Goal: Complete application form: Complete application form

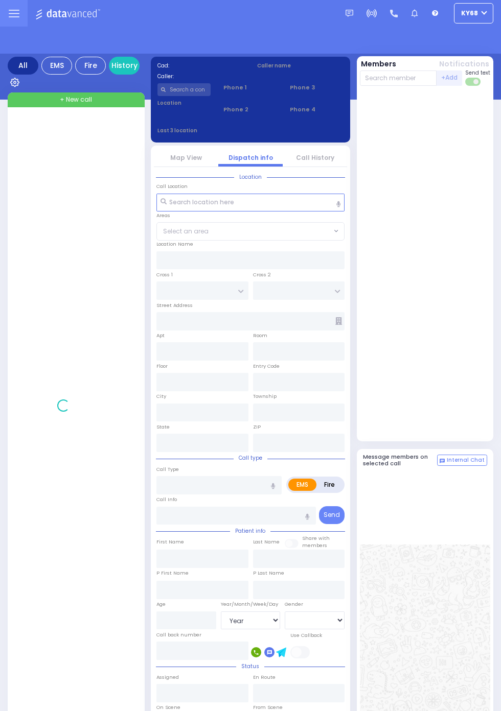
select select "Year"
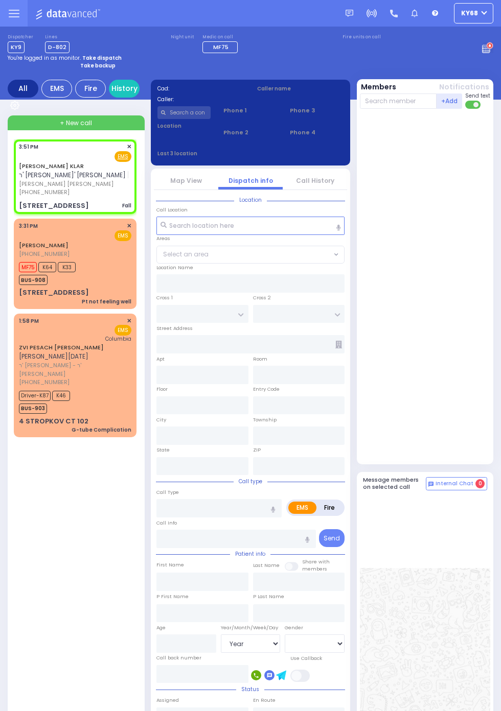
select select
type input "Fall"
radio input "true"
type input "[PERSON_NAME]"
type input "KLAR"
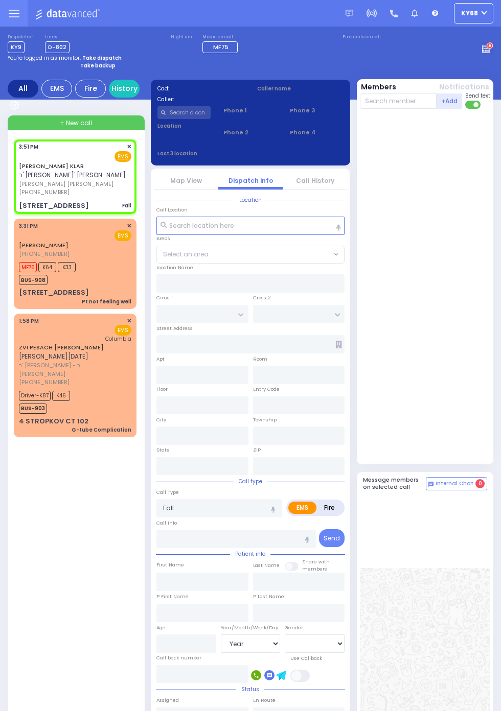
select select
type input "15:51"
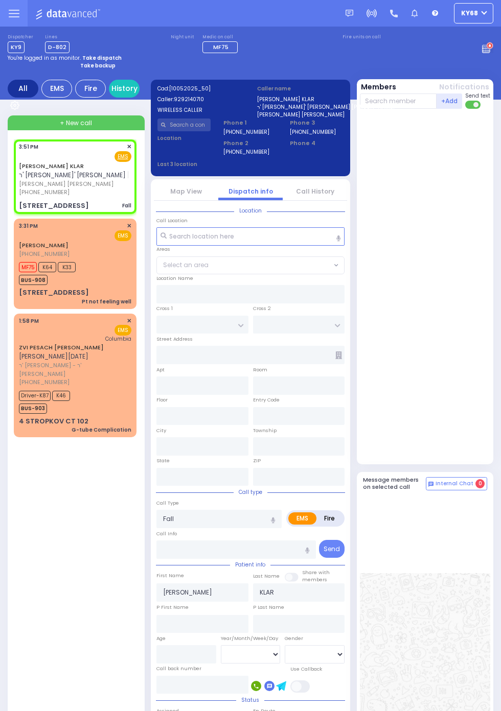
type input "KAHAN DR"
type input "GETZIL BERGER BLVD"
type input "[STREET_ADDRESS]"
type input "Monroe"
type input "[US_STATE]"
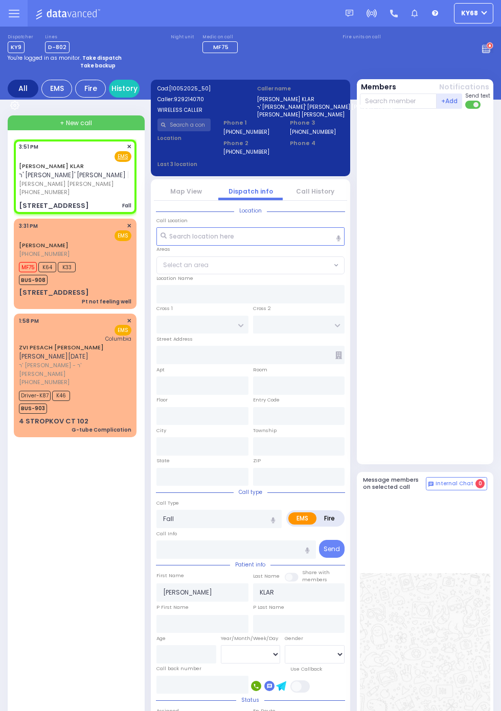
type input "10950"
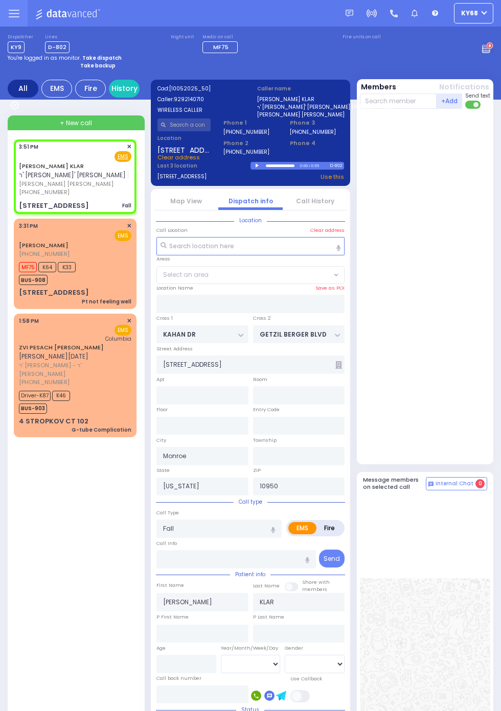
select select "SECTION 4"
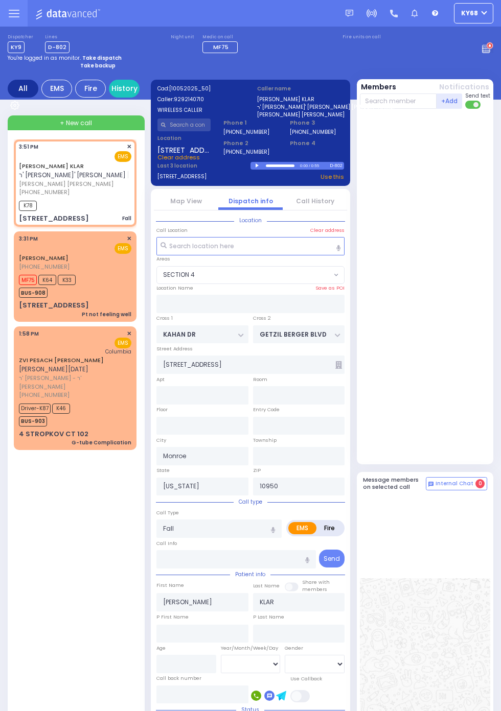
select select
radio input "true"
select select
type input "15:52"
select select "SECTION 4"
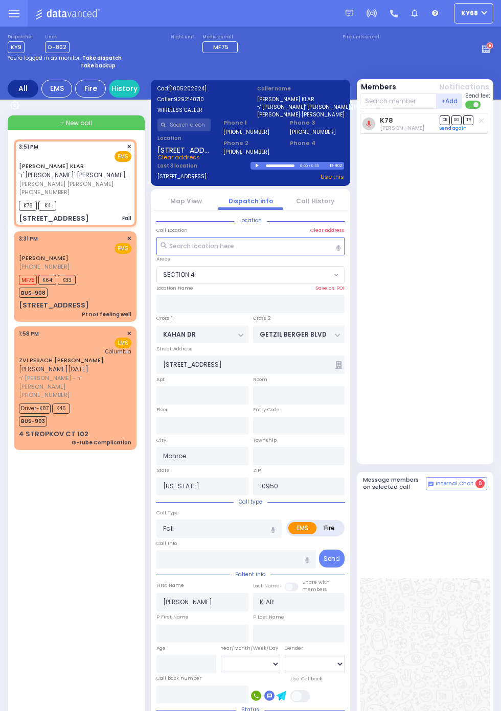
select select
radio input "true"
select select
select select "SECTION 4"
select select
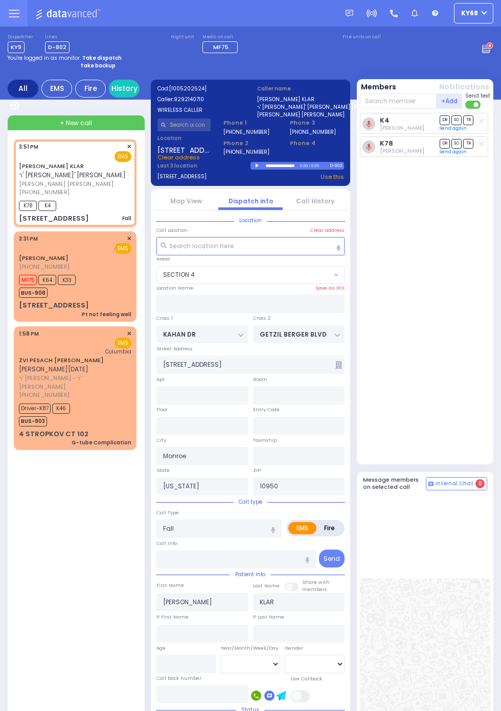
radio input "true"
select select
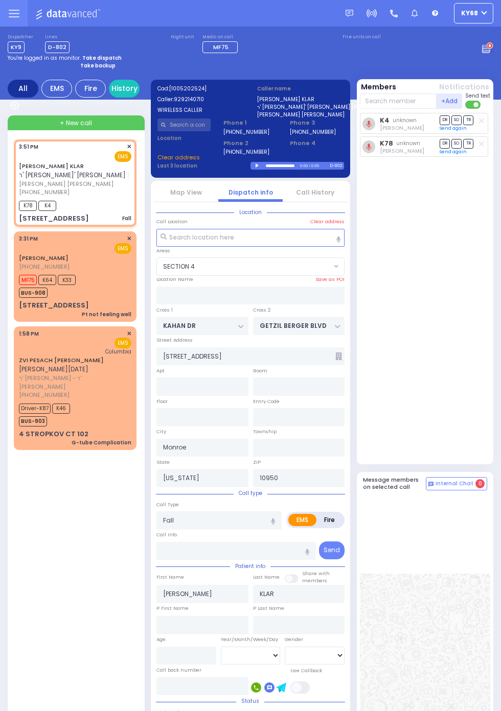
type input "301"
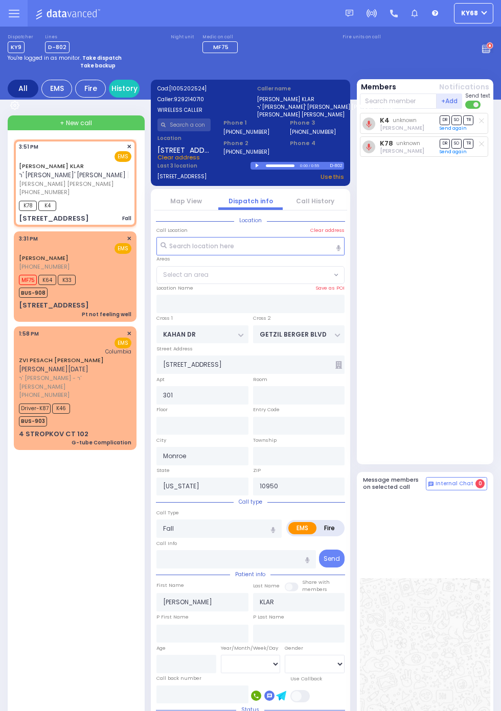
select select "SECTION 4"
select select
radio input "true"
select select
select select "SECTION 4"
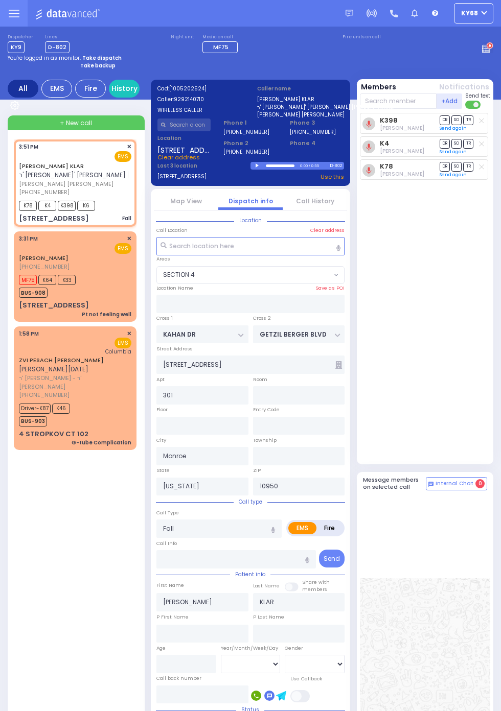
select select
radio input "true"
select select
select select "SECTION 4"
